Goal: Find specific page/section: Find specific page/section

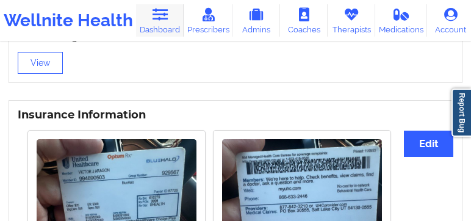
scroll to position [955, 0]
click at [155, 21] on icon at bounding box center [160, 14] width 16 height 13
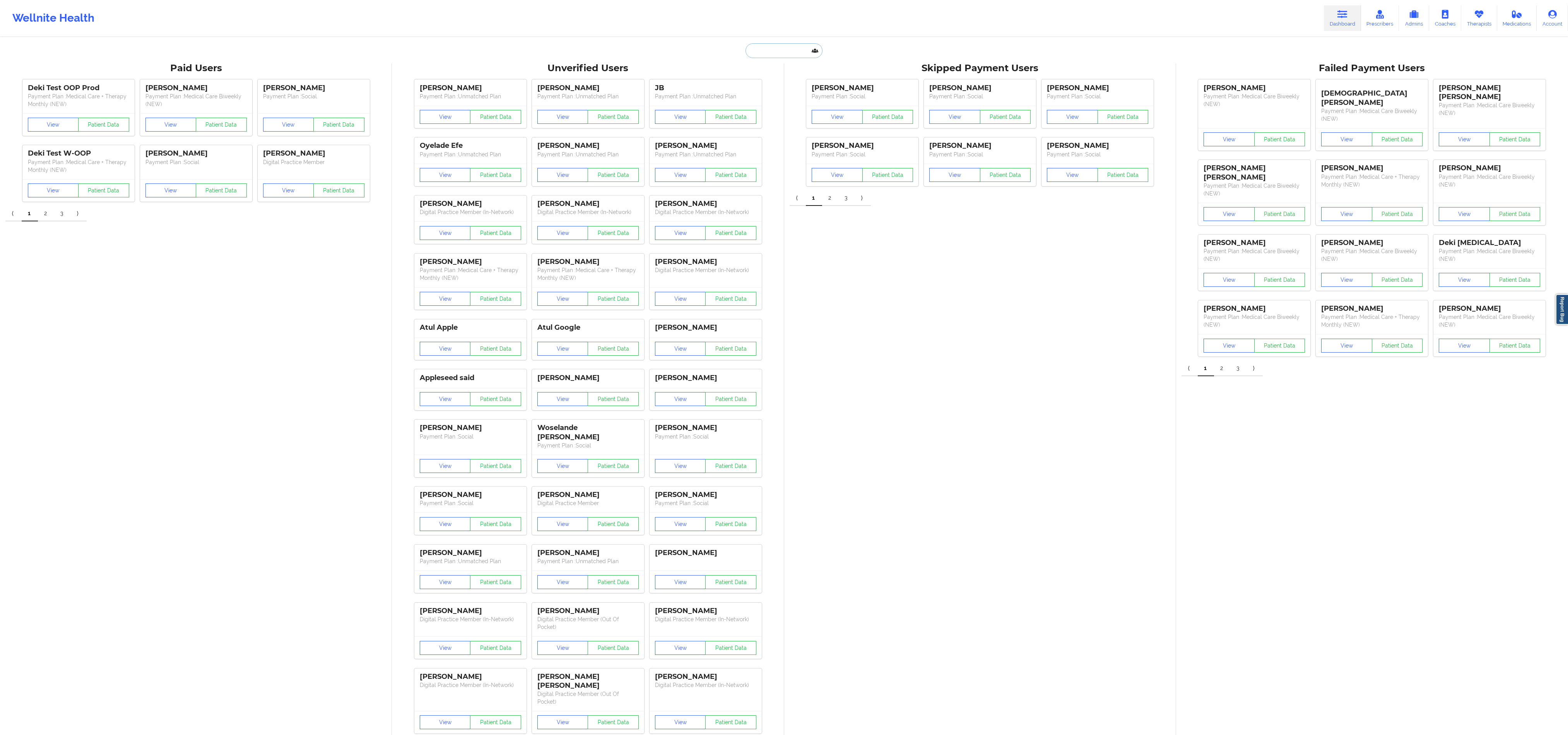
click at [298, 57] on input "text" at bounding box center [783, 50] width 77 height 15
paste input "[PERSON_NAME]"
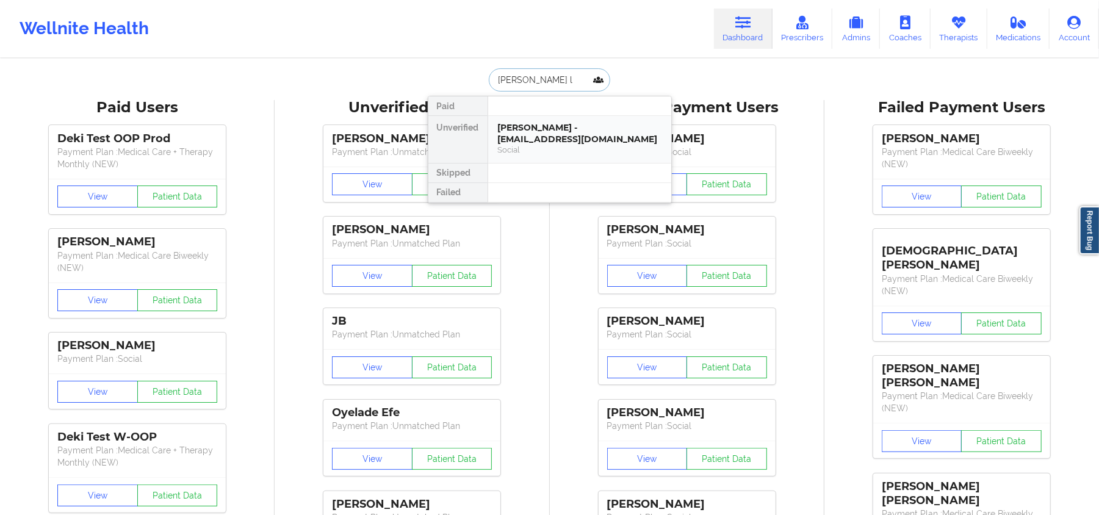
type input "[PERSON_NAME]"
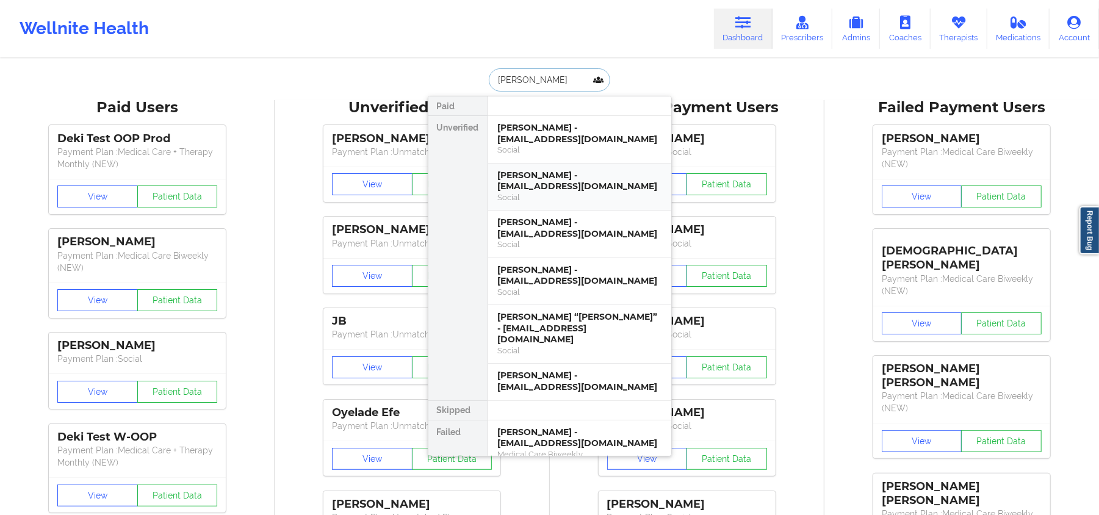
click at [470, 192] on div "Social" at bounding box center [579, 197] width 163 height 10
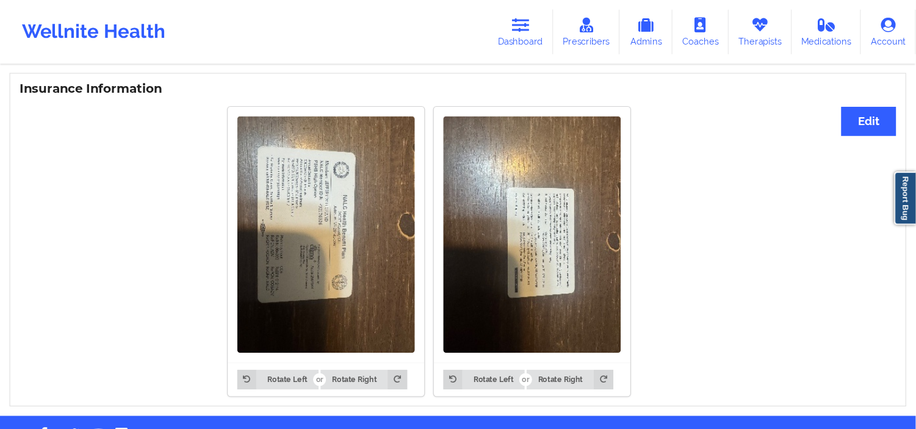
scroll to position [901, 0]
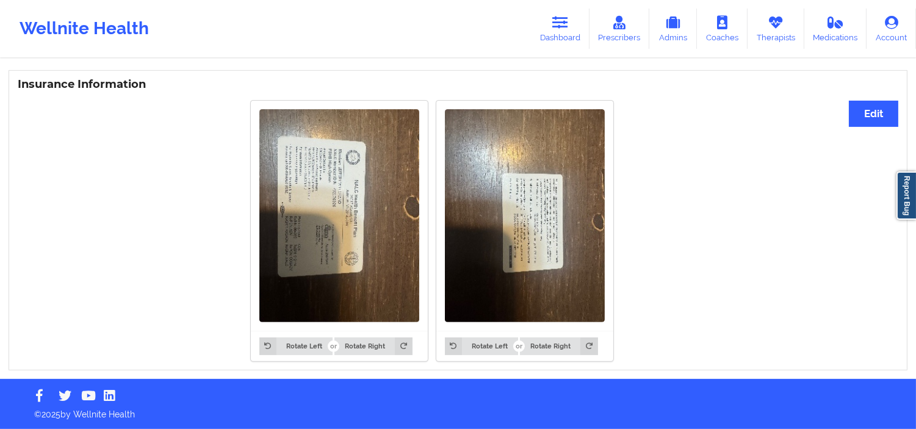
drag, startPoint x: 290, startPoint y: 191, endPoint x: 403, endPoint y: 265, distance: 135.2
click at [403, 220] on img at bounding box center [339, 215] width 160 height 213
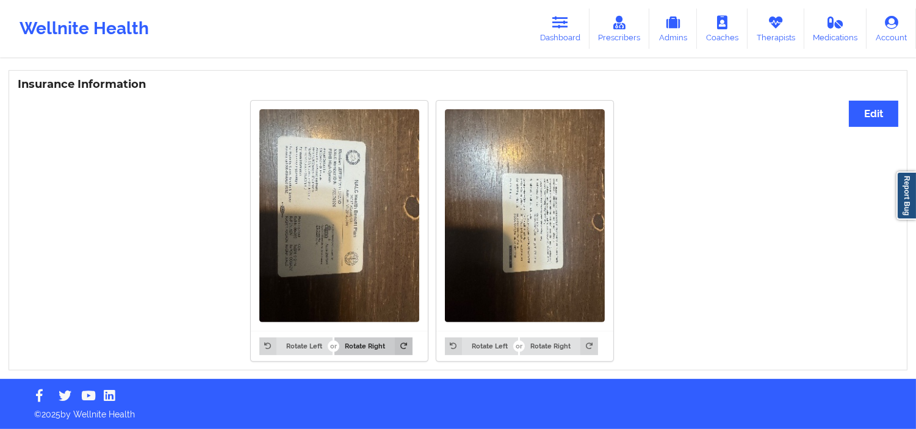
drag, startPoint x: 403, startPoint y: 265, endPoint x: 380, endPoint y: 343, distance: 80.9
click at [380, 220] on div "Rotate Left Rotate Right" at bounding box center [339, 231] width 177 height 261
click at [380, 220] on button "Rotate Right" at bounding box center [372, 345] width 77 height 17
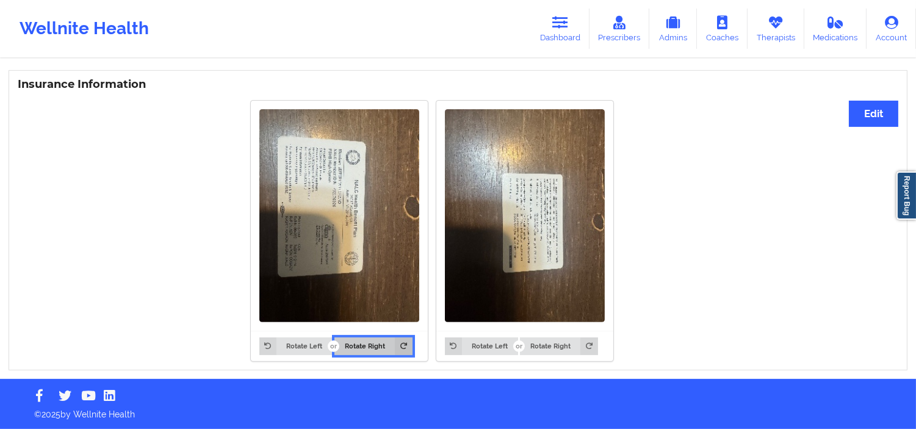
click at [380, 220] on button "Rotate Right" at bounding box center [372, 345] width 77 height 17
drag, startPoint x: 380, startPoint y: 343, endPoint x: 323, endPoint y: 344, distance: 56.7
click at [323, 220] on div "Rotate Left Rotate Right" at bounding box center [335, 345] width 153 height 17
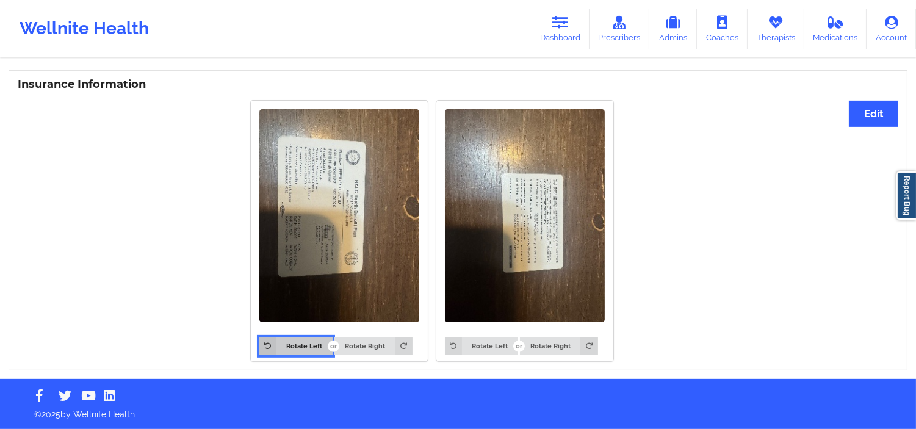
click at [323, 220] on button "Rotate Left" at bounding box center [295, 345] width 73 height 17
drag, startPoint x: 323, startPoint y: 344, endPoint x: 371, endPoint y: 303, distance: 63.1
click at [371, 220] on div "Rotate Left Rotate Right" at bounding box center [339, 231] width 177 height 261
click at [371, 220] on img at bounding box center [339, 215] width 160 height 213
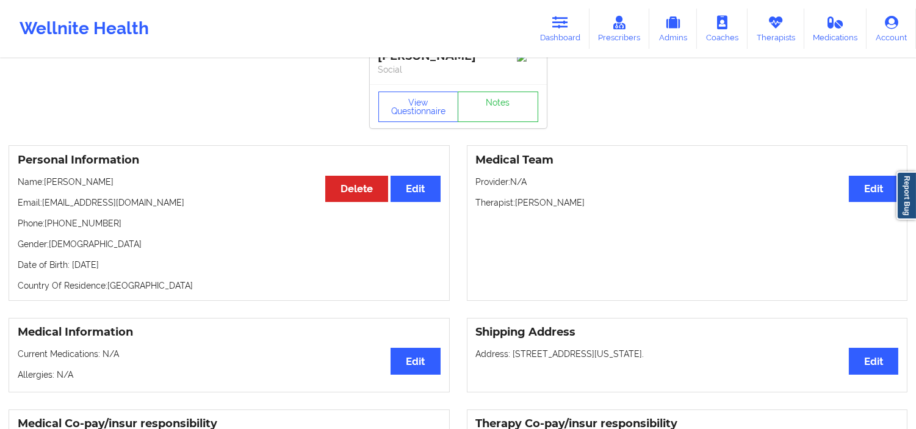
scroll to position [0, 0]
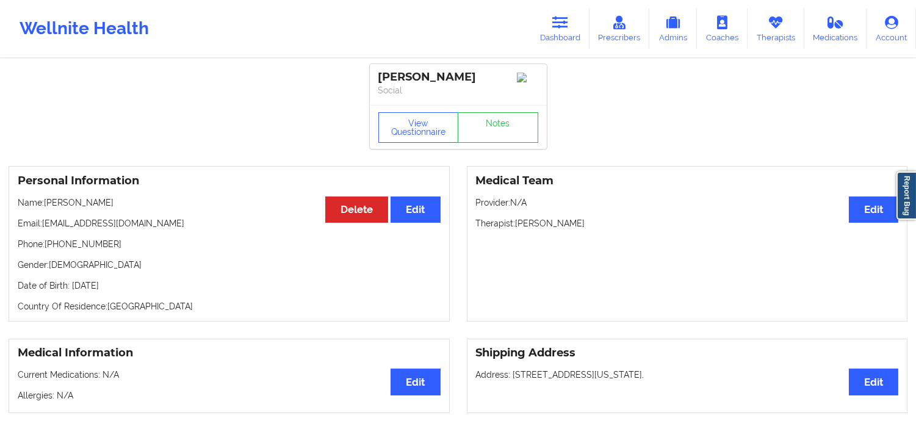
click at [470, 74] on div "[PERSON_NAME]" at bounding box center [458, 77] width 160 height 14
copy div "[PERSON_NAME]"
click at [409, 82] on div "[PERSON_NAME]" at bounding box center [458, 77] width 160 height 14
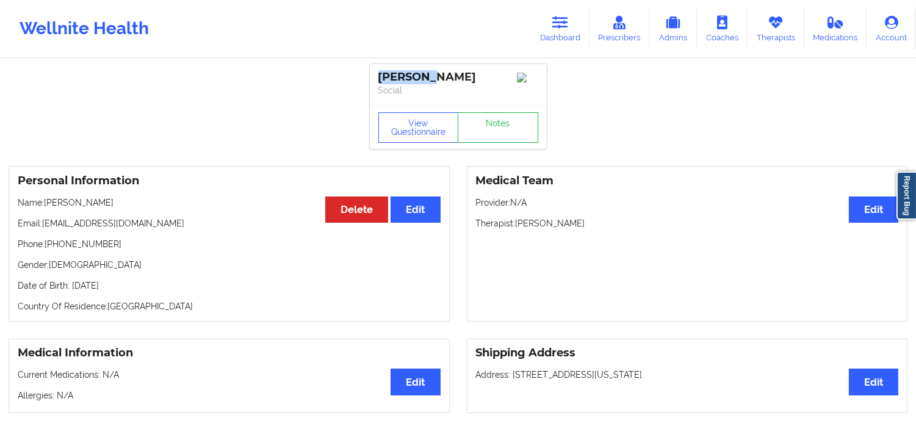
copy div "[PERSON_NAME]"
